Goal: Task Accomplishment & Management: Manage account settings

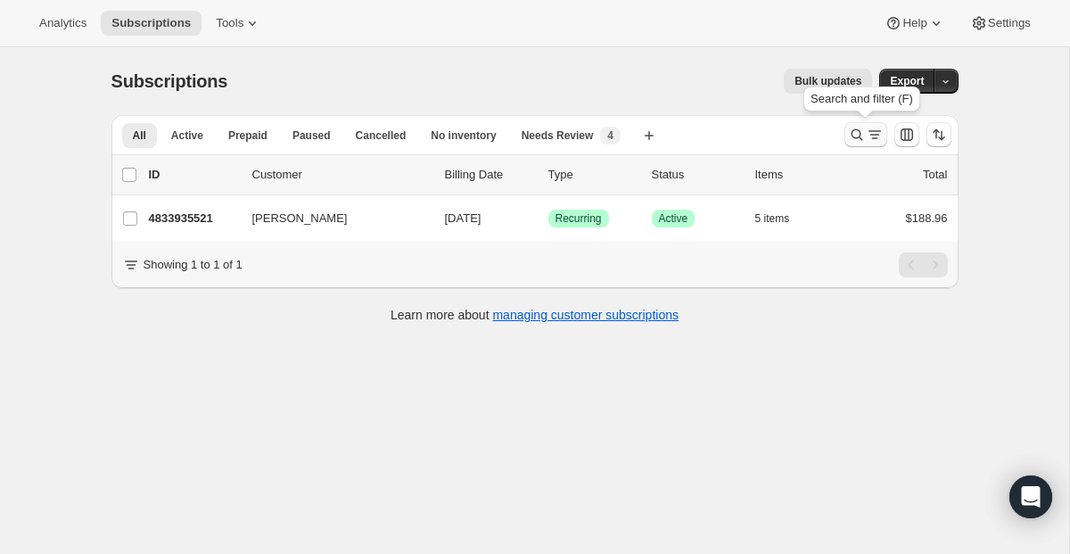
click at [853, 144] on button "Search and filter results" at bounding box center [866, 134] width 43 height 25
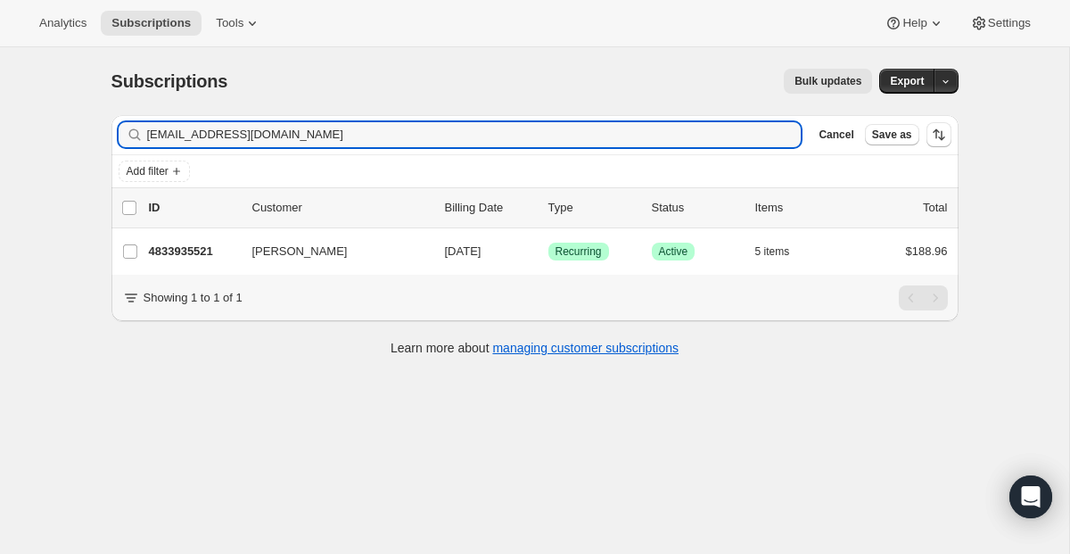
drag, startPoint x: 350, startPoint y: 141, endPoint x: 47, endPoint y: 122, distance: 303.0
click at [47, 122] on div "Subscriptions. This page is ready Subscriptions Bulk updates More actions Bulk …" at bounding box center [534, 324] width 1069 height 554
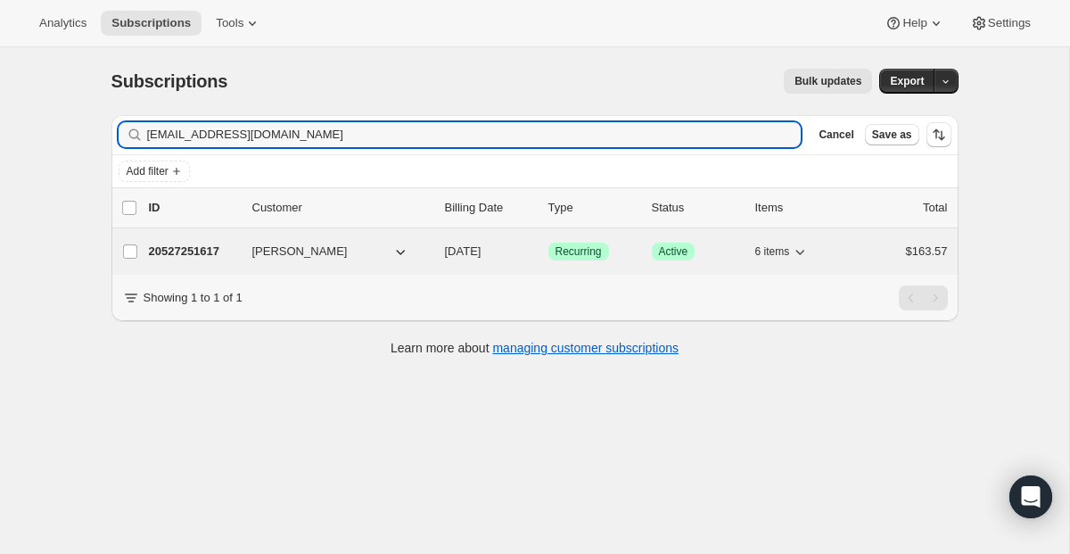
type input "[EMAIL_ADDRESS][DOMAIN_NAME]"
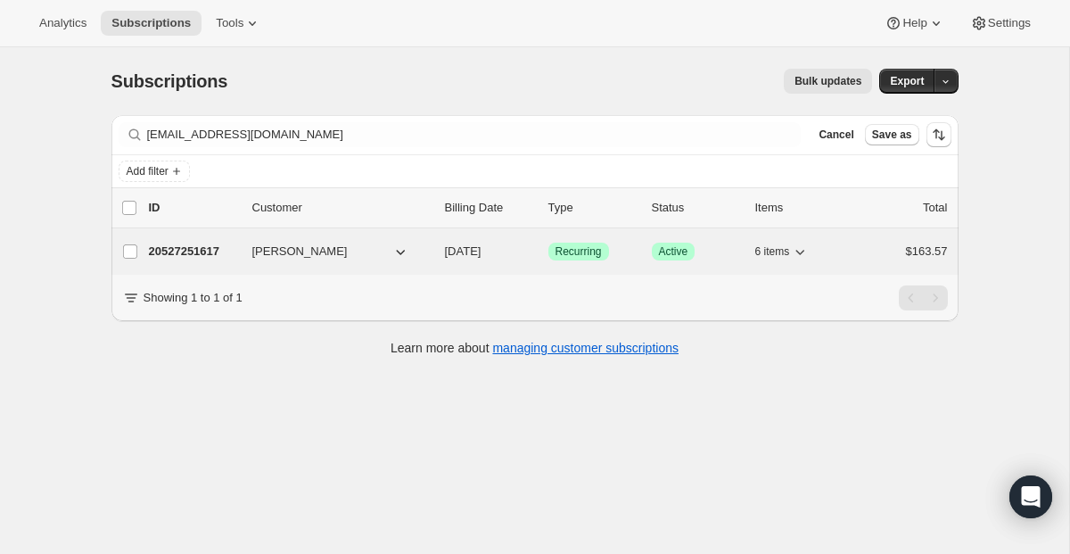
click at [576, 244] on span "Recurring" at bounding box center [579, 251] width 46 height 14
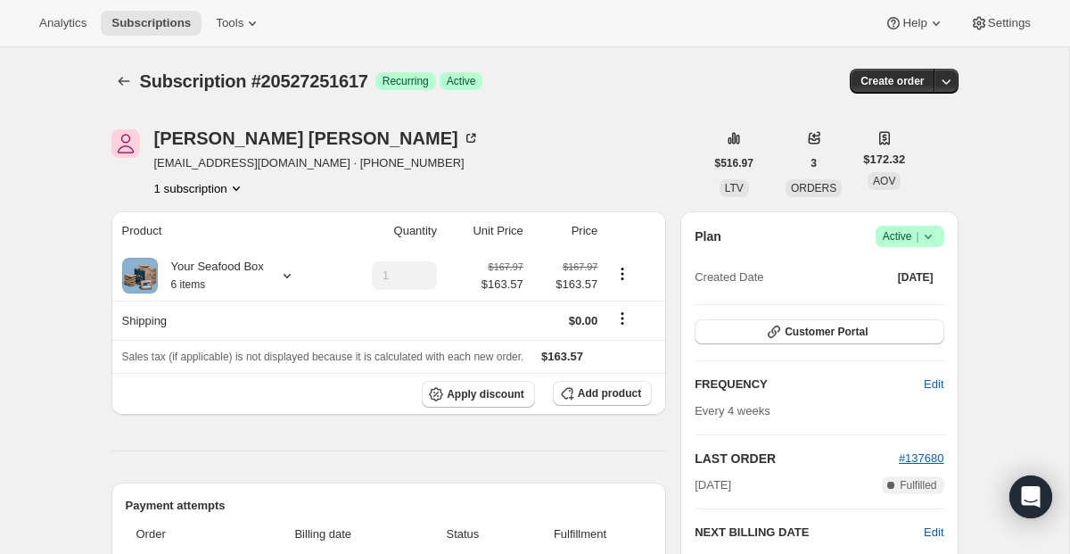
click at [908, 236] on span "Active |" at bounding box center [910, 236] width 54 height 18
click at [883, 293] on span "Cancel subscription" at bounding box center [903, 302] width 101 height 18
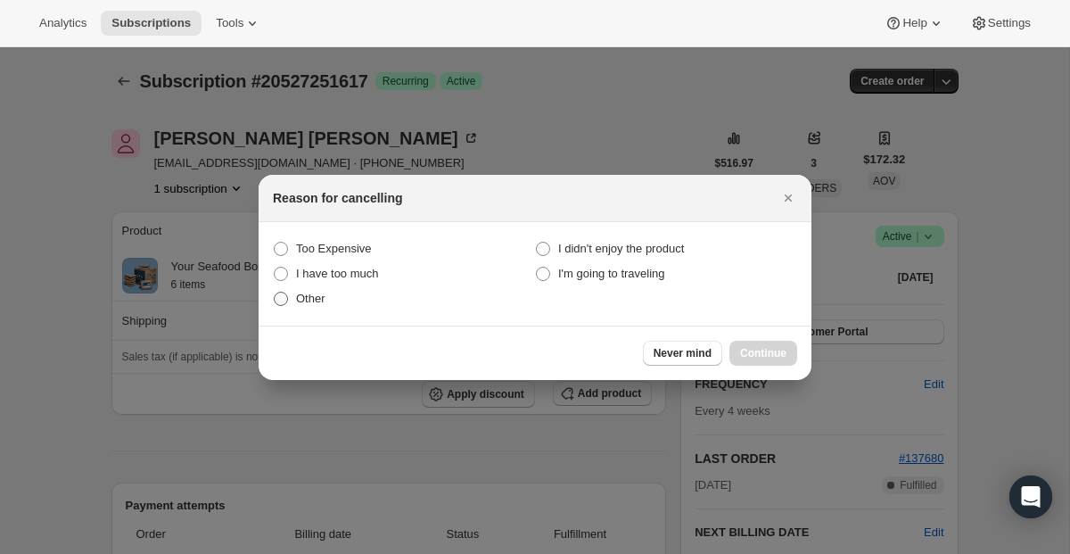
click at [303, 301] on span "Other" at bounding box center [310, 298] width 29 height 13
click at [275, 293] on input "Other" at bounding box center [274, 292] width 1 height 1
radio input "true"
click at [756, 343] on button "Continue" at bounding box center [764, 353] width 68 height 25
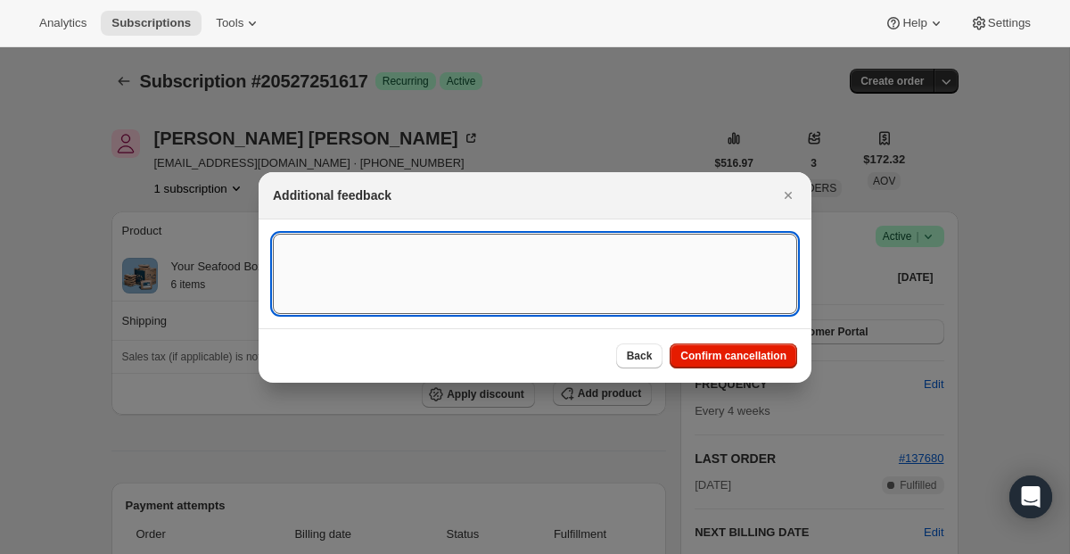
click at [579, 287] on textarea ":r4cs:" at bounding box center [535, 274] width 524 height 80
paste textarea "Yes please proceed with cancellation, just not in my budget right now."
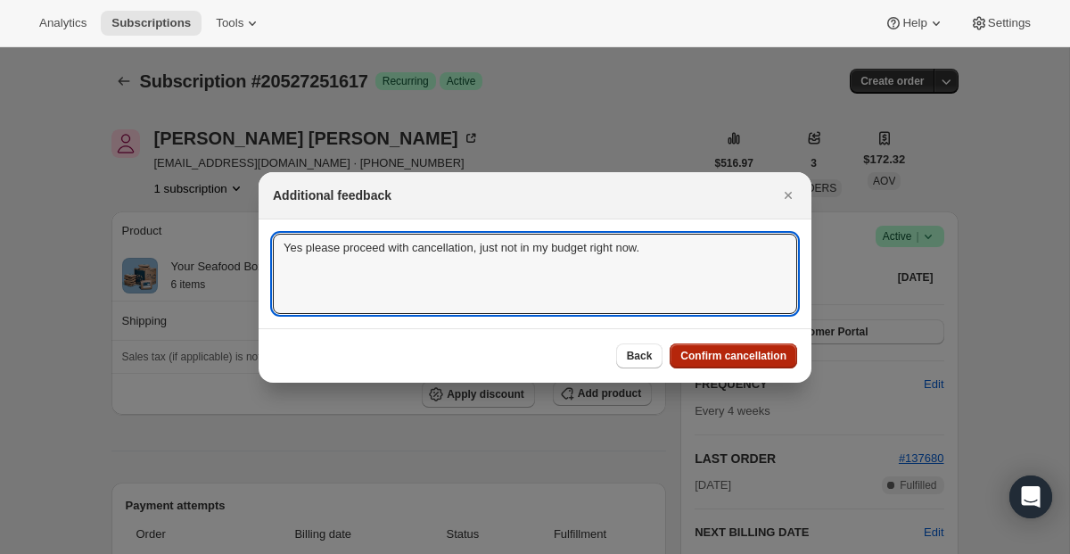
type textarea "Yes please proceed with cancellation, just not in my budget right now."
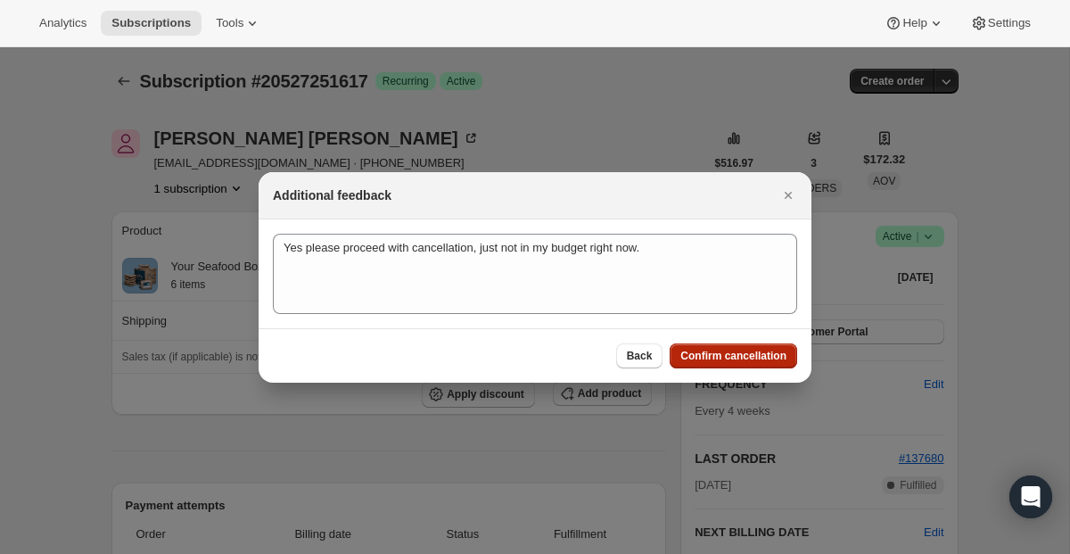
click at [680, 348] on button "Confirm cancellation" at bounding box center [734, 355] width 128 height 25
